Goal: Transaction & Acquisition: Purchase product/service

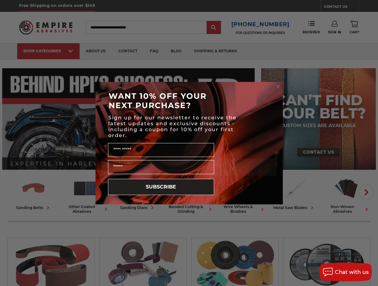
click at [277, 87] on circle "Close dialog" at bounding box center [278, 87] width 6 height 6
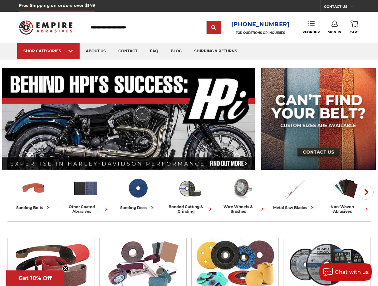
click at [312, 32] on span "Reorder" at bounding box center [310, 32] width 17 height 4
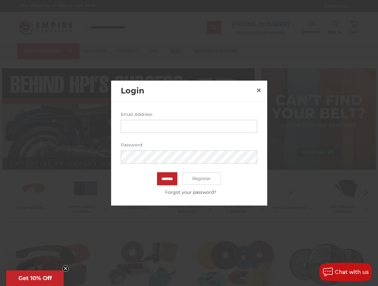
click at [204, 118] on label "Email Address:" at bounding box center [189, 114] width 136 height 7
click at [204, 120] on input "Email Address:" at bounding box center [189, 126] width 136 height 13
click at [201, 128] on input "Email Address:" at bounding box center [189, 126] width 136 height 13
type input "**********"
click at [164, 176] on input "*******" at bounding box center [167, 179] width 20 height 13
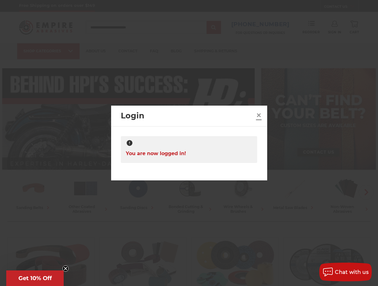
click at [258, 115] on span "×" at bounding box center [259, 115] width 6 height 12
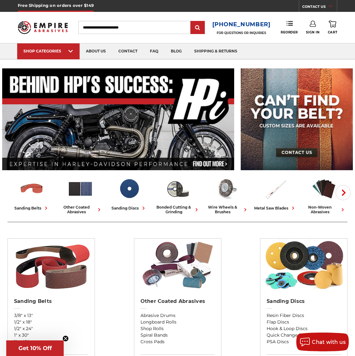
click at [302, 24] on div "Reorder" at bounding box center [292, 28] width 25 height 14
click at [289, 24] on use at bounding box center [289, 23] width 6 height 4
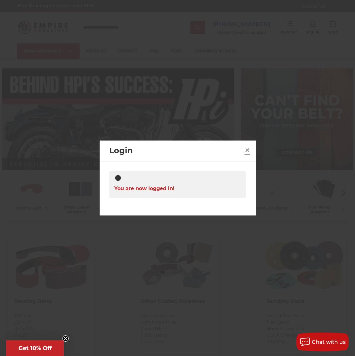
click at [246, 150] on span "×" at bounding box center [247, 150] width 6 height 12
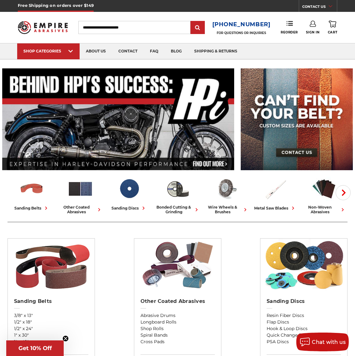
click at [313, 30] on link "Sign In" at bounding box center [312, 28] width 13 height 14
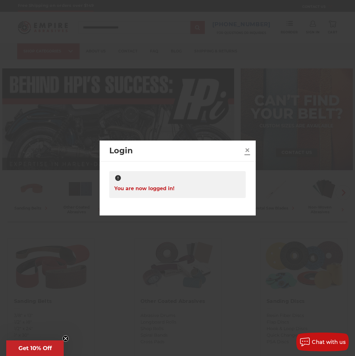
click at [249, 147] on span "×" at bounding box center [247, 150] width 6 height 12
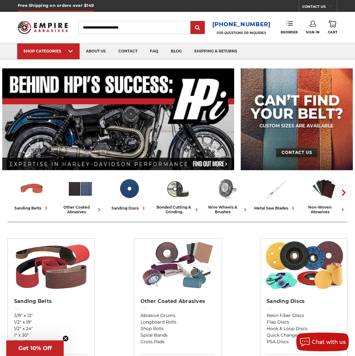
click at [290, 29] on link "Reorder" at bounding box center [288, 27] width 17 height 13
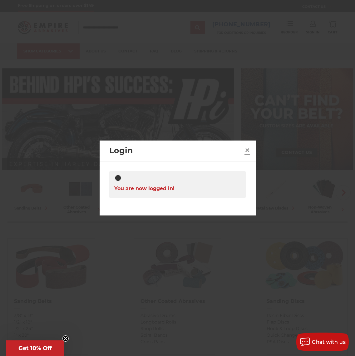
click at [247, 155] on span "×" at bounding box center [247, 150] width 6 height 12
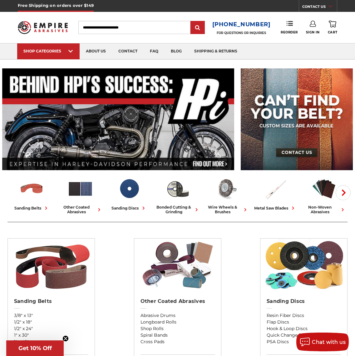
click at [63, 28] on img at bounding box center [43, 28] width 50 height 20
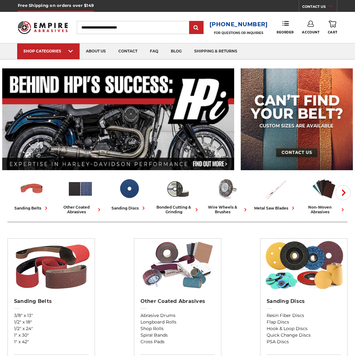
click at [308, 25] on icon at bounding box center [310, 24] width 6 height 6
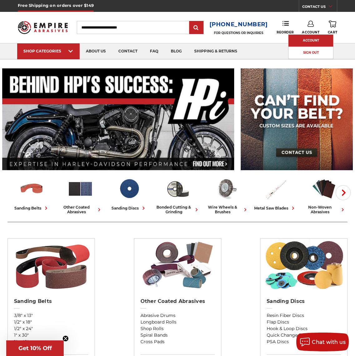
click at [308, 44] on link "Account" at bounding box center [310, 41] width 45 height 12
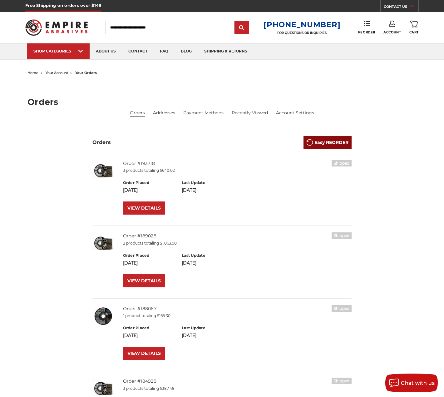
click at [334, 143] on link "Easy REORDER" at bounding box center [327, 142] width 48 height 12
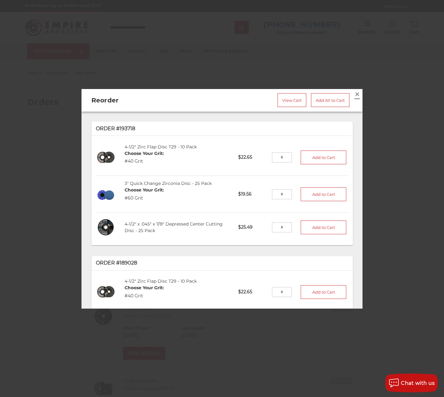
click at [354, 93] on span "×" at bounding box center [357, 94] width 6 height 12
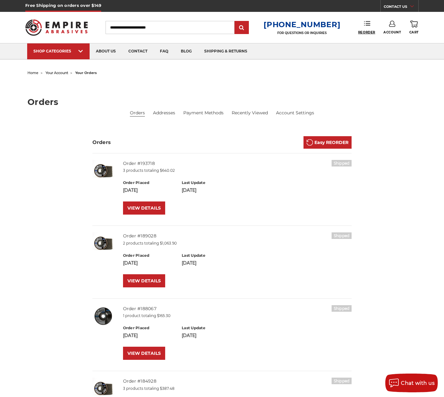
click at [354, 32] on span "Reorder" at bounding box center [366, 32] width 17 height 4
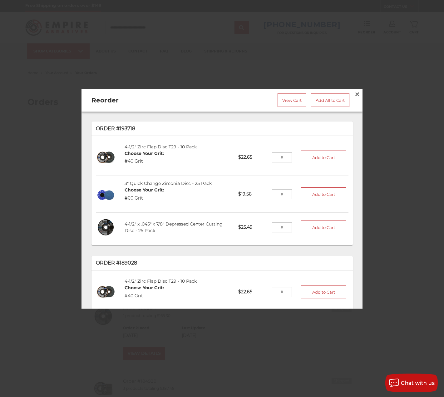
click at [285, 156] on input "tel" at bounding box center [282, 157] width 20 height 10
click at [290, 156] on input "tel" at bounding box center [282, 157] width 20 height 10
type input "*"
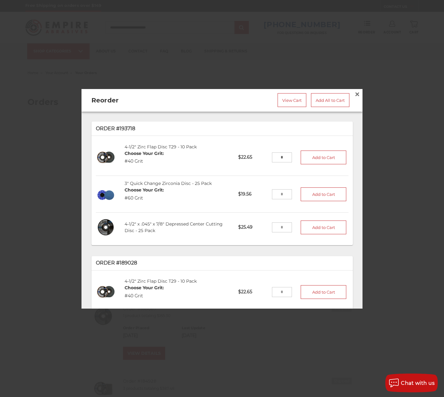
click at [283, 195] on input "tel" at bounding box center [282, 194] width 20 height 10
type input "*"
click at [281, 224] on input "tel" at bounding box center [282, 227] width 20 height 10
click at [287, 226] on input "tel" at bounding box center [282, 227] width 20 height 10
type input "*"
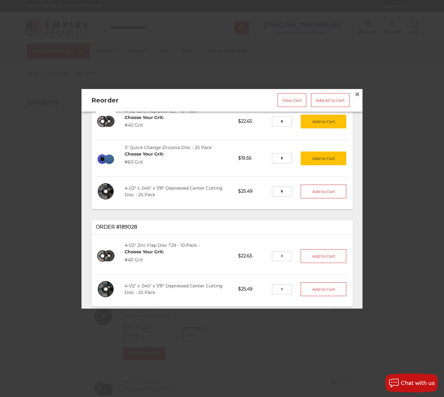
scroll to position [37, 0]
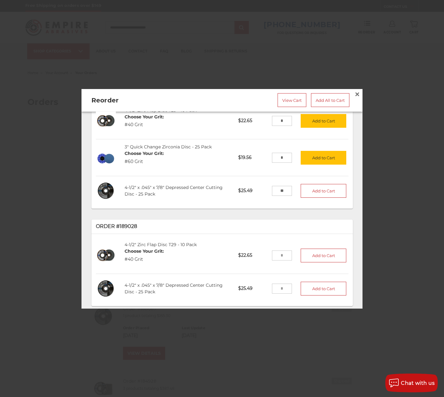
type input "*"
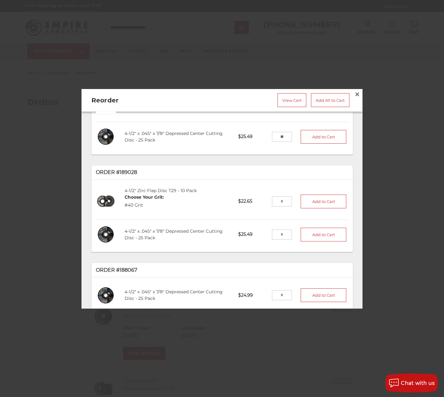
scroll to position [93, 0]
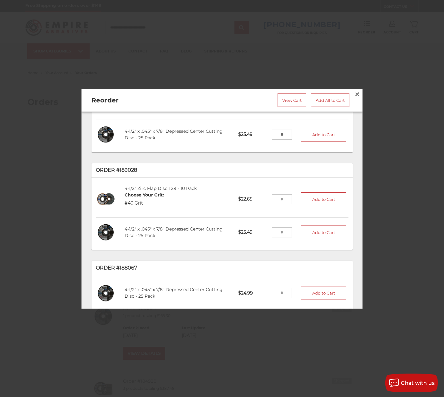
type input "**"
click at [291, 198] on input "tel" at bounding box center [282, 199] width 20 height 10
type input "*"
click at [285, 233] on input "tel" at bounding box center [282, 232] width 20 height 10
type input "*"
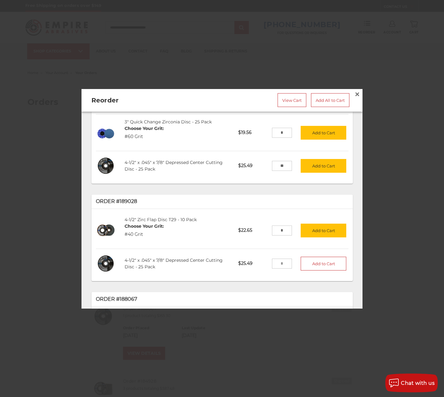
scroll to position [62, 0]
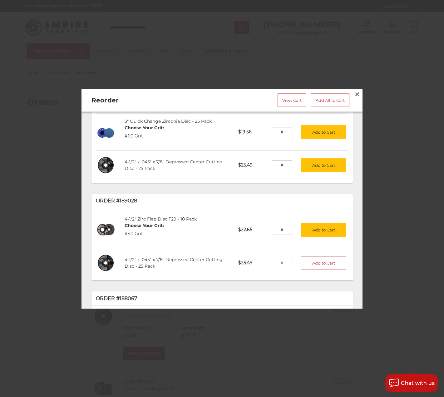
click at [286, 230] on input "*" at bounding box center [282, 229] width 20 height 10
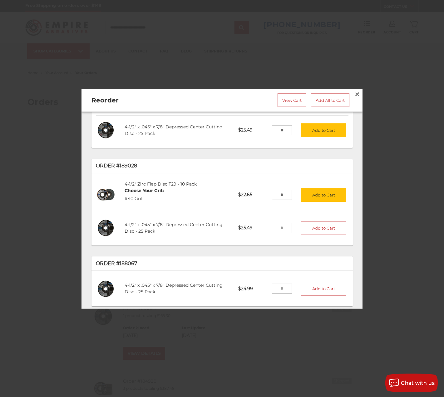
scroll to position [0, 0]
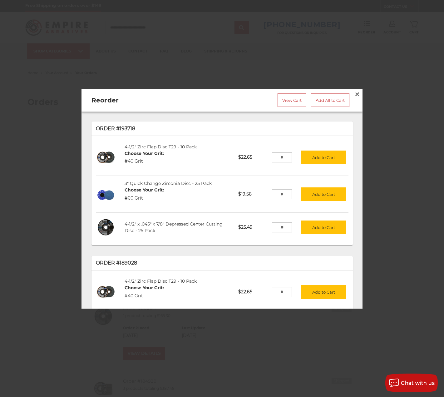
type input "*"
click at [286, 156] on input "*" at bounding box center [282, 157] width 20 height 10
type input "**"
type input "*"
click at [325, 154] on button "Add to Cart" at bounding box center [323, 157] width 46 height 14
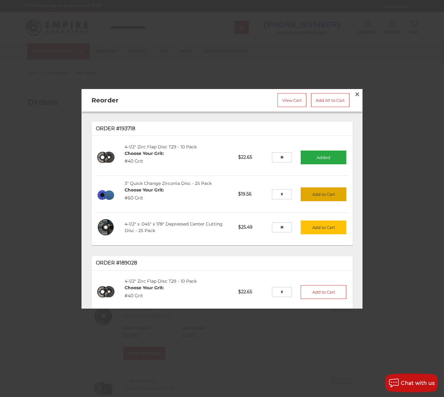
click at [317, 191] on button "Add to Cart" at bounding box center [323, 194] width 46 height 14
click at [334, 231] on button "Add to Cart" at bounding box center [323, 227] width 46 height 14
click at [354, 95] on span "×" at bounding box center [357, 94] width 6 height 12
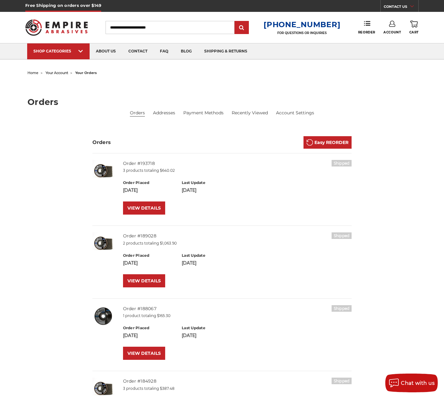
click at [354, 27] on use at bounding box center [413, 24] width 7 height 7
click at [354, 52] on link "Check out now" at bounding box center [371, 53] width 77 height 14
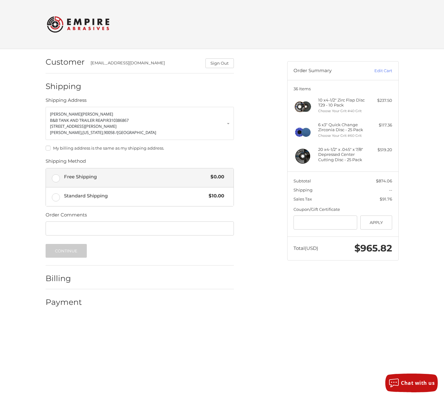
click at [53, 175] on label "Free Shipping $0.00" at bounding box center [140, 177] width 188 height 19
click at [89, 144] on div "jessica martinez B&B TANK AND TRAILER REAPIR 310386867 4317 s downey road VERNO…" at bounding box center [140, 130] width 188 height 46
click at [83, 147] on label "My billing address is the same as my shipping address." at bounding box center [140, 147] width 188 height 5
click at [163, 127] on p "4317 s downey road" at bounding box center [139, 126] width 179 height 6
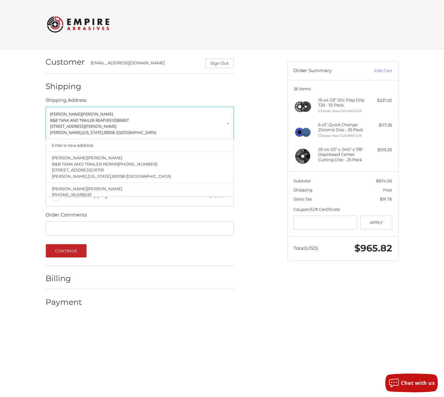
click at [163, 127] on p "4317 s downey road" at bounding box center [139, 126] width 179 height 6
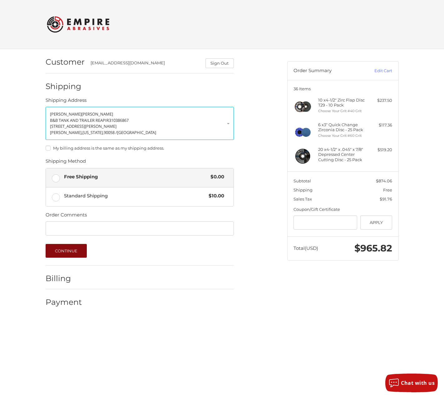
click at [81, 253] on button "Continue" at bounding box center [66, 251] width 41 height 14
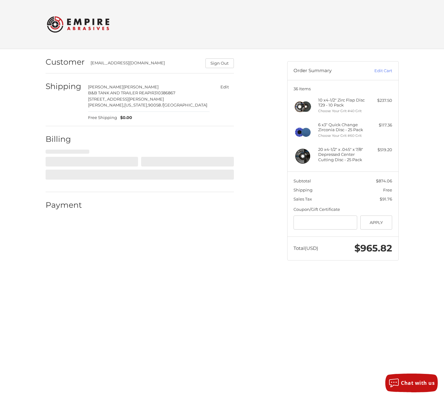
select select "**"
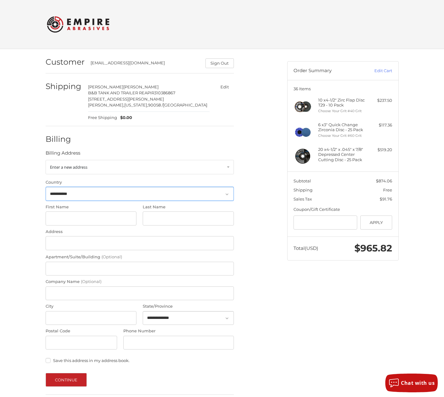
scroll to position [25, 0]
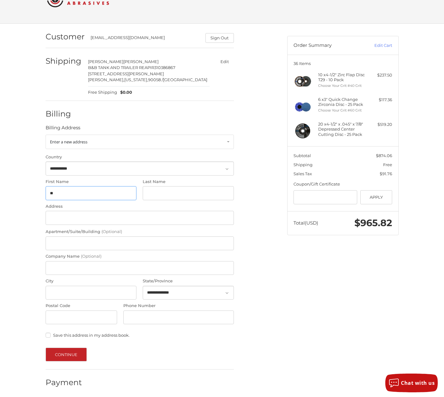
type input "*"
type input "********"
type input "**********"
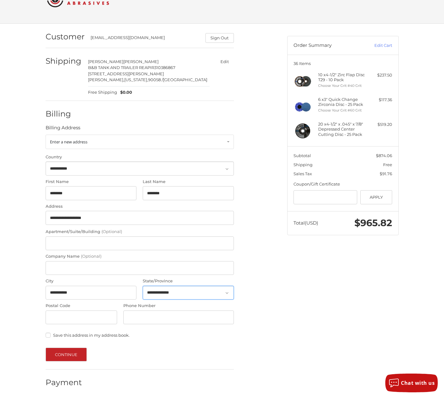
select select "**"
type input "*****"
drag, startPoint x: 81, startPoint y: 218, endPoint x: 131, endPoint y: 217, distance: 49.9
click at [131, 217] on input "**********" at bounding box center [140, 218] width 188 height 14
type input "**********"
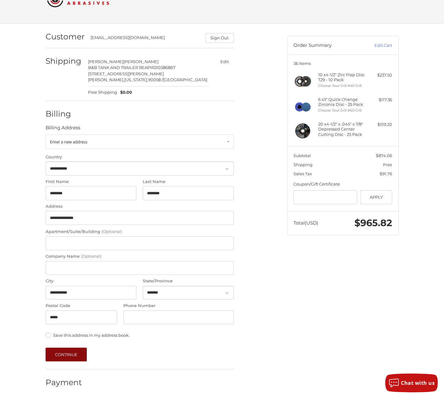
click at [71, 355] on button "Continue" at bounding box center [66, 354] width 41 height 14
type input "**********"
click at [71, 354] on button "Continue" at bounding box center [66, 354] width 41 height 14
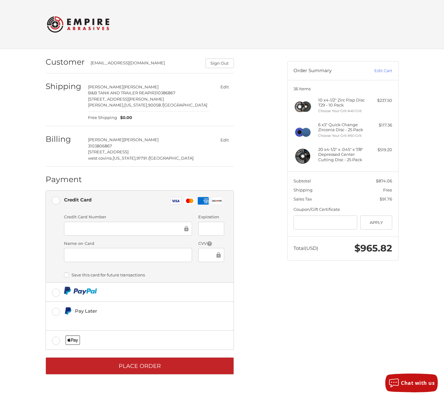
scroll to position [0, 0]
drag, startPoint x: 67, startPoint y: 265, endPoint x: 81, endPoint y: 257, distance: 15.8
click at [68, 264] on div "Credit Card Number Expiration Name on Card CVV" at bounding box center [144, 240] width 166 height 53
click at [114, 248] on div at bounding box center [128, 255] width 128 height 14
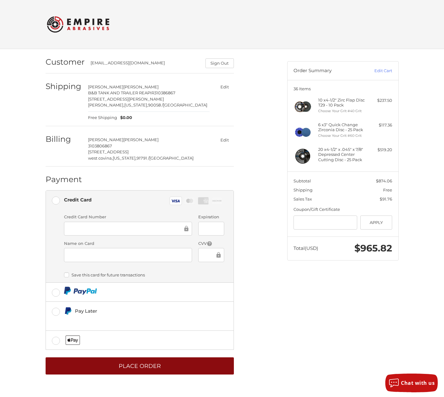
click at [82, 359] on button "Place Order" at bounding box center [140, 365] width 188 height 17
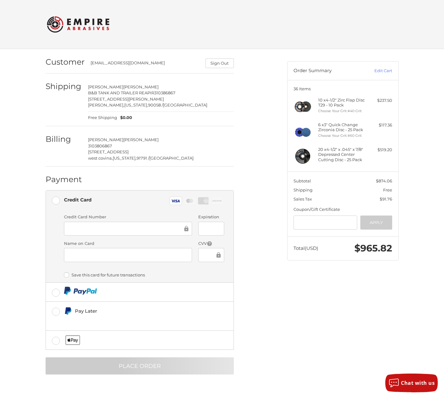
scroll to position [0, 0]
